Goal: Task Accomplishment & Management: Manage account settings

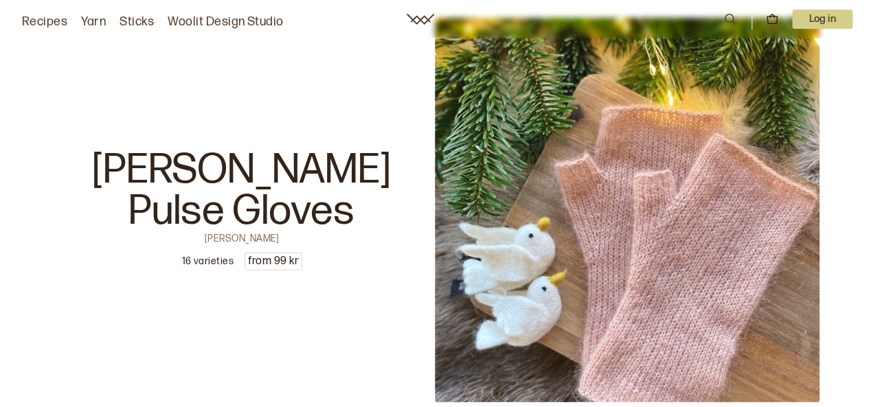
scroll to position [4424, 0]
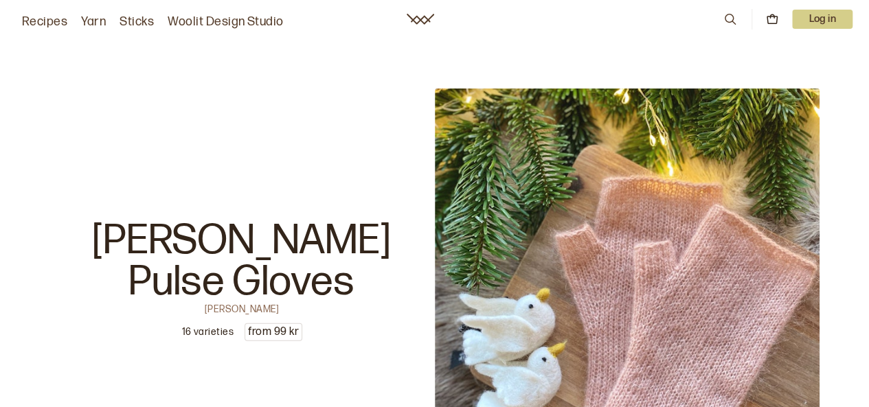
click at [815, 21] on font "Log in" at bounding box center [822, 19] width 27 height 12
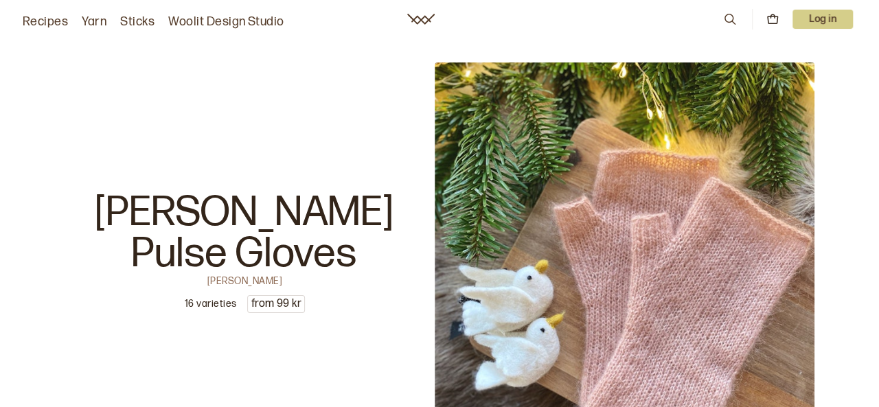
scroll to position [4450, 0]
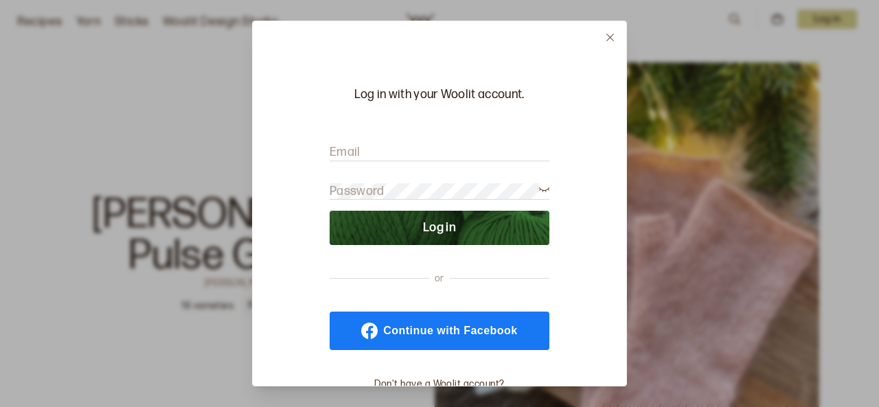
click at [415, 145] on input "Email" at bounding box center [440, 152] width 220 height 17
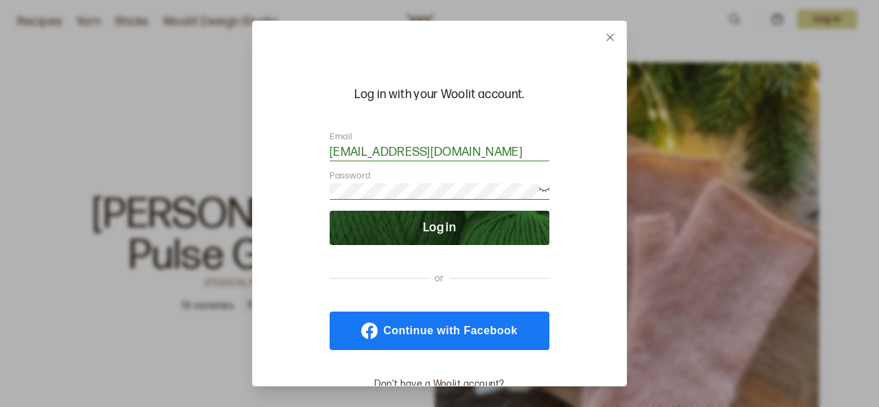
click at [443, 216] on button "Log in" at bounding box center [440, 228] width 220 height 34
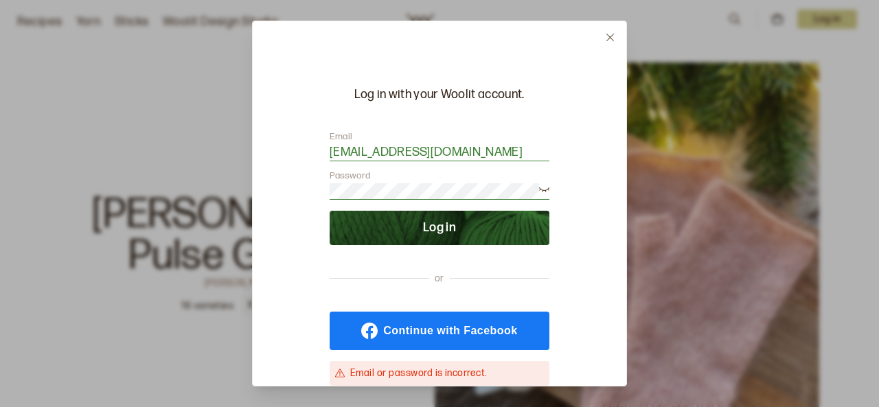
click at [436, 229] on font "Log in" at bounding box center [439, 228] width 33 height 14
click at [477, 150] on input "[EMAIL_ADDRESS][DOMAIN_NAME]" at bounding box center [440, 152] width 220 height 17
type input "s"
type input "[DOMAIN_NAME][EMAIL_ADDRESS][DOMAIN_NAME]"
click at [460, 229] on button "Log in" at bounding box center [440, 228] width 220 height 34
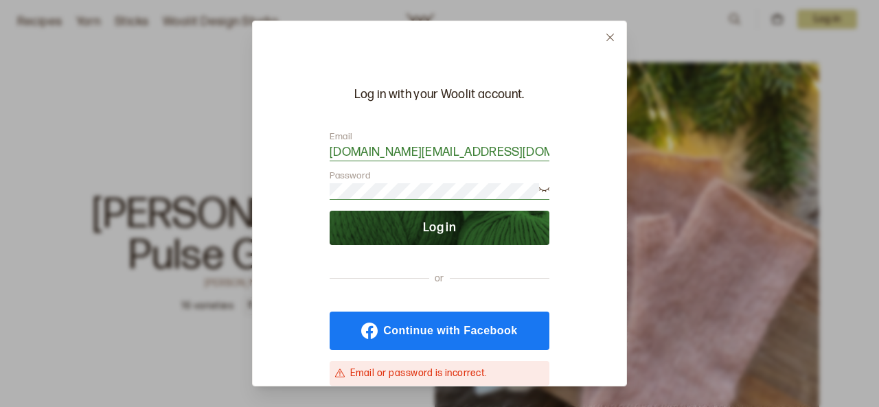
click at [543, 186] on icon at bounding box center [544, 188] width 10 height 10
click at [444, 229] on font "Log in" at bounding box center [439, 228] width 33 height 14
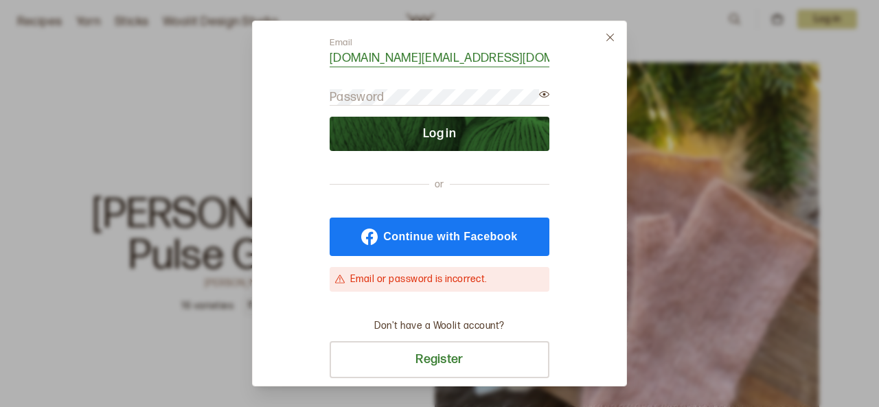
scroll to position [93, 0]
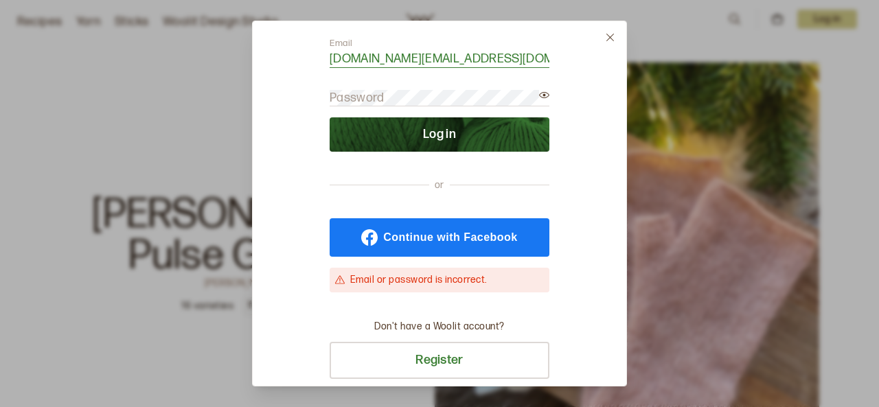
click at [354, 94] on font "Password" at bounding box center [357, 98] width 55 height 14
click at [349, 94] on font "Password" at bounding box center [357, 98] width 55 height 14
click at [340, 96] on font "Password" at bounding box center [357, 98] width 55 height 14
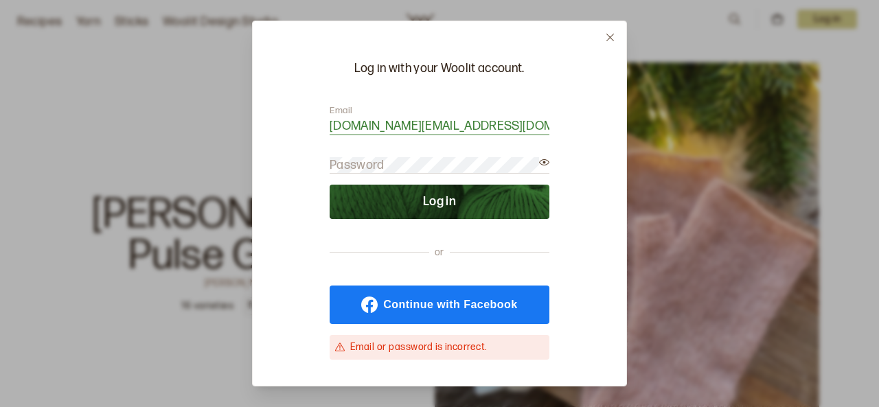
scroll to position [25, 0]
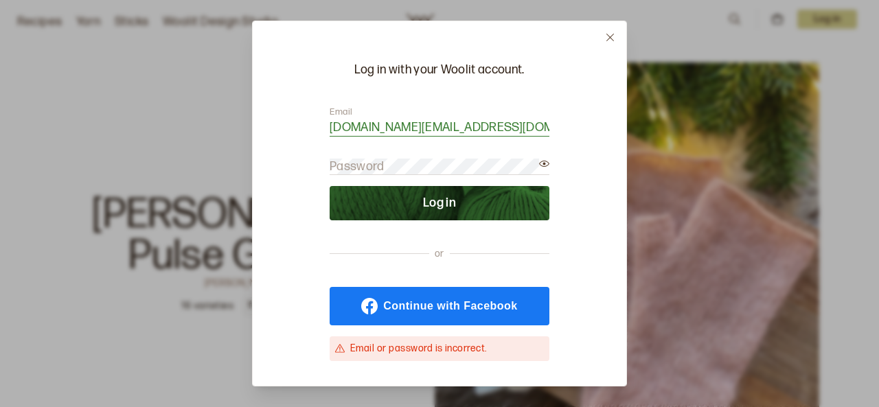
click at [361, 168] on font "Password" at bounding box center [357, 166] width 55 height 14
click at [360, 200] on button "Log in" at bounding box center [440, 203] width 220 height 34
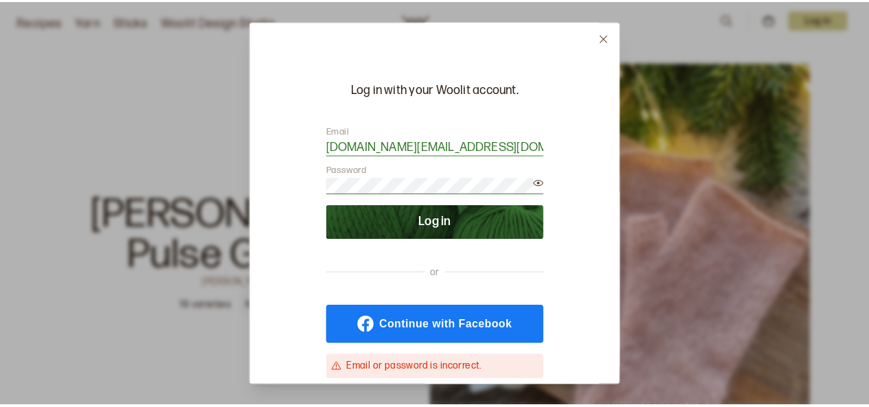
scroll to position [4, 0]
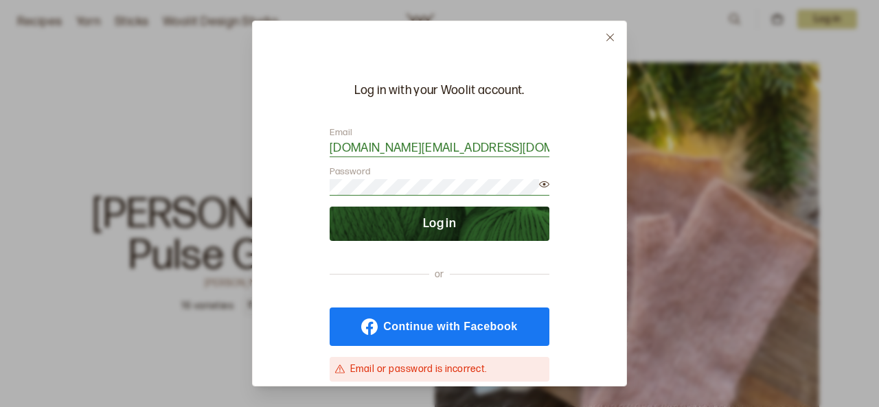
click at [471, 214] on button "Log in" at bounding box center [440, 224] width 220 height 34
click at [392, 204] on form "Email [DOMAIN_NAME][EMAIL_ADDRESS][DOMAIN_NAME] Password Log in" at bounding box center [440, 183] width 220 height 115
click at [610, 35] on icon at bounding box center [610, 37] width 10 height 10
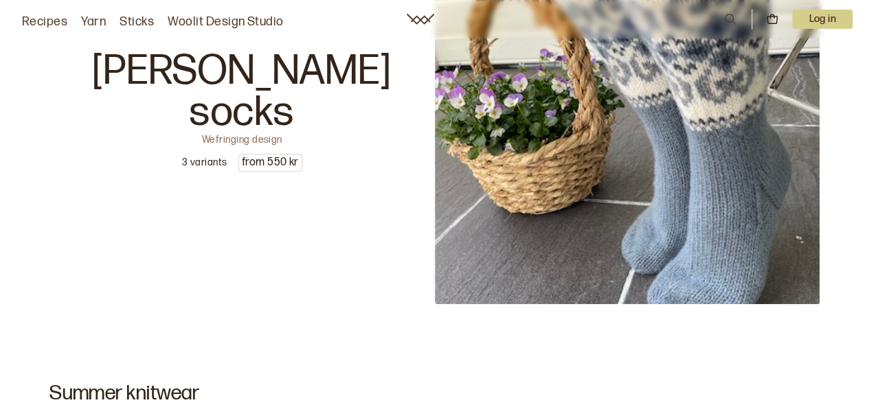
scroll to position [0, 0]
